Goal: Information Seeking & Learning: Learn about a topic

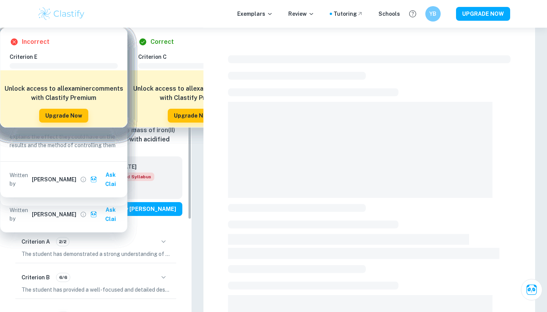
scroll to position [137, 0]
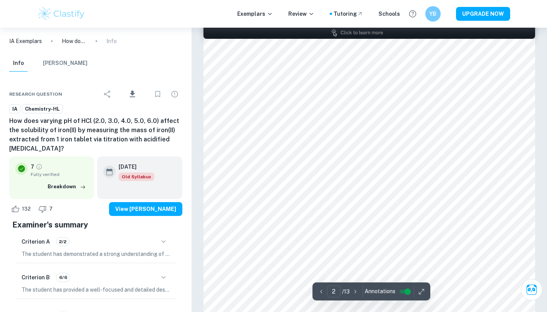
scroll to position [468, 0]
type input "1"
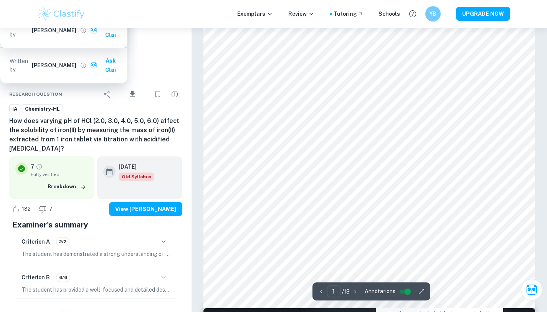
scroll to position [126, 0]
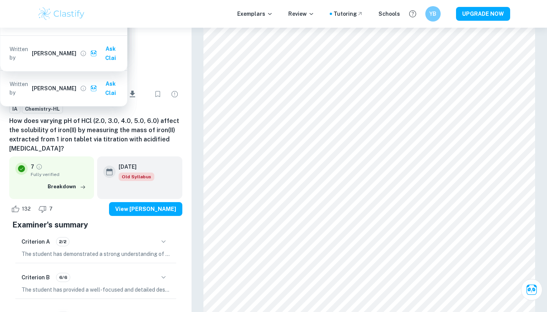
click at [394, 156] on div at bounding box center [368, 160] width 253 height 10
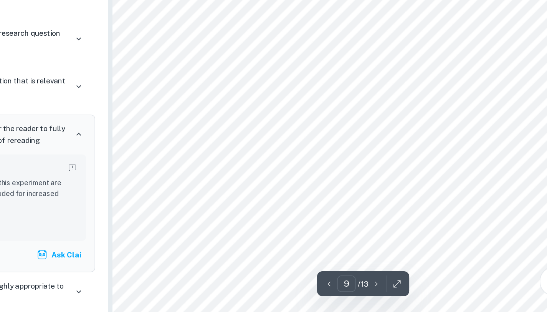
scroll to position [3714, 0]
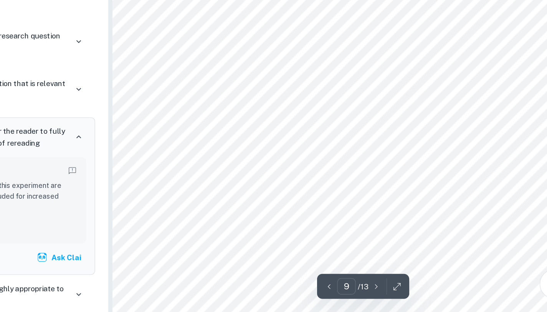
click at [329, 186] on div at bounding box center [370, 187] width 238 height 8
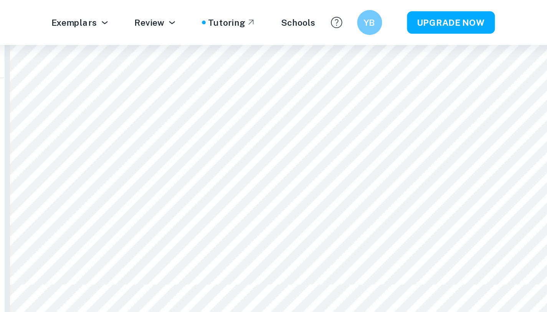
scroll to position [2096, 0]
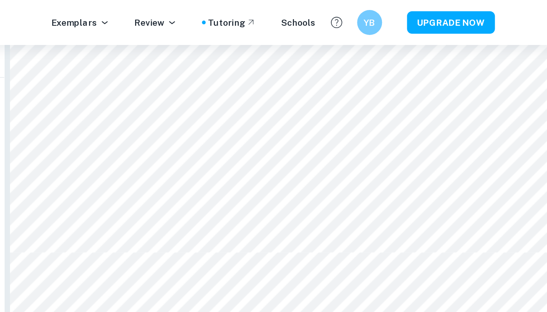
type input "4"
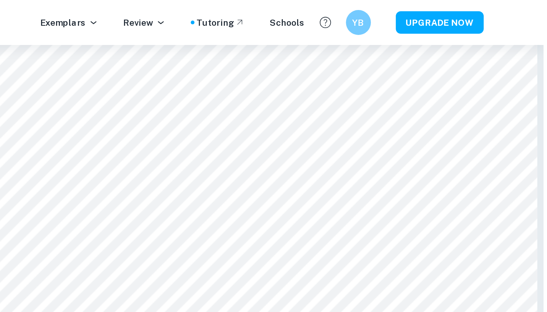
scroll to position [1474, 0]
